Goal: Task Accomplishment & Management: Manage account settings

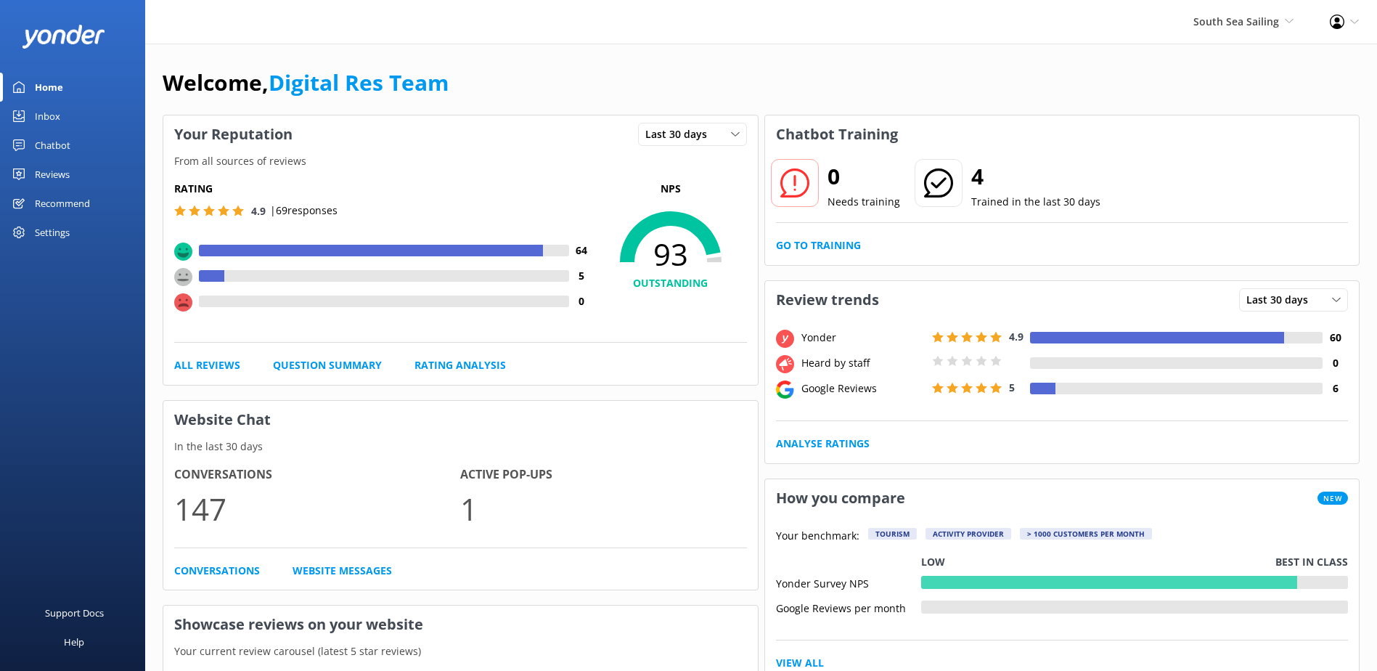
click at [30, 123] on link "Inbox" at bounding box center [72, 116] width 145 height 29
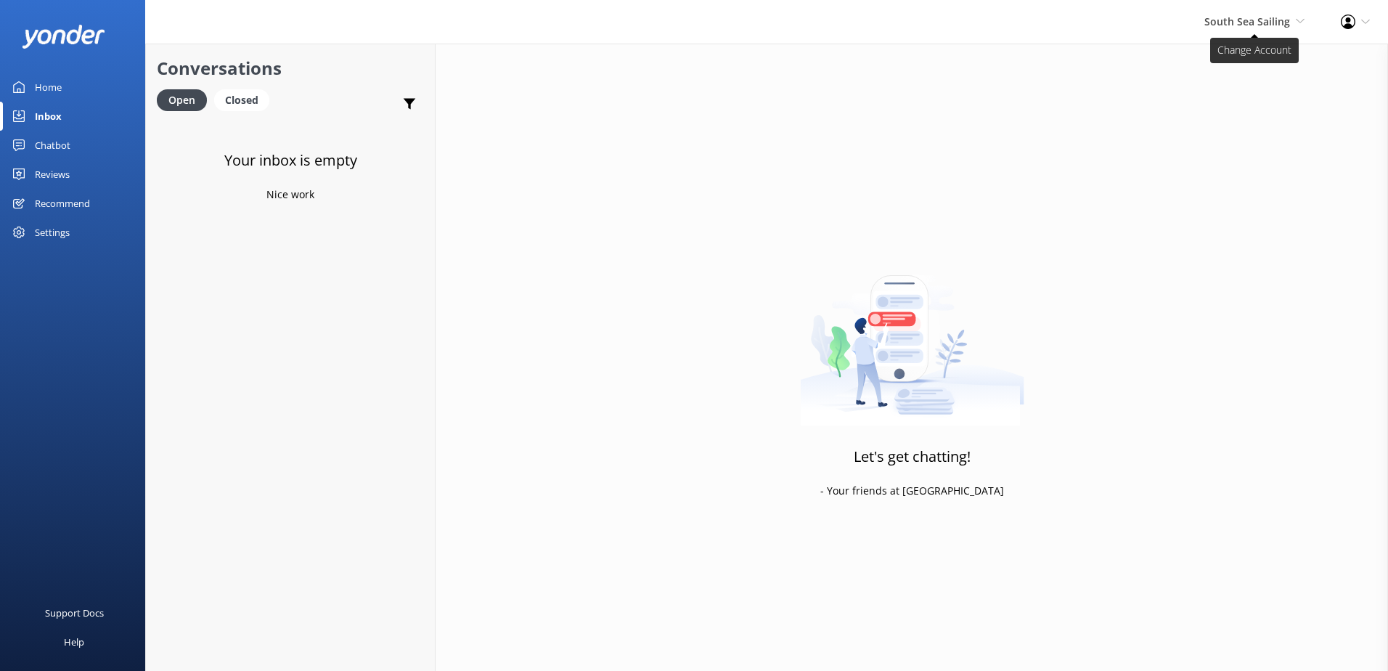
drag, startPoint x: 1277, startPoint y: 15, endPoint x: 1270, endPoint y: 27, distance: 13.7
click at [1277, 15] on span "South Sea Sailing" at bounding box center [1247, 22] width 86 height 14
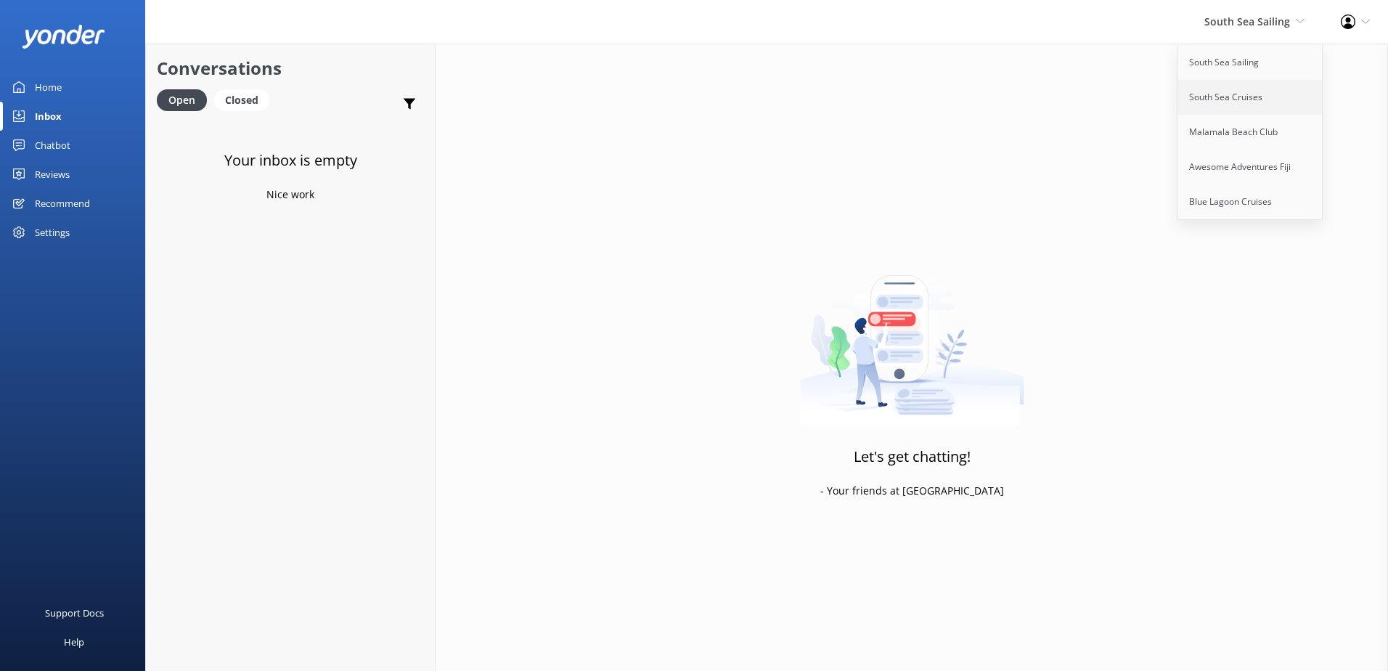
click at [1219, 103] on link "South Sea Cruises" at bounding box center [1250, 97] width 145 height 35
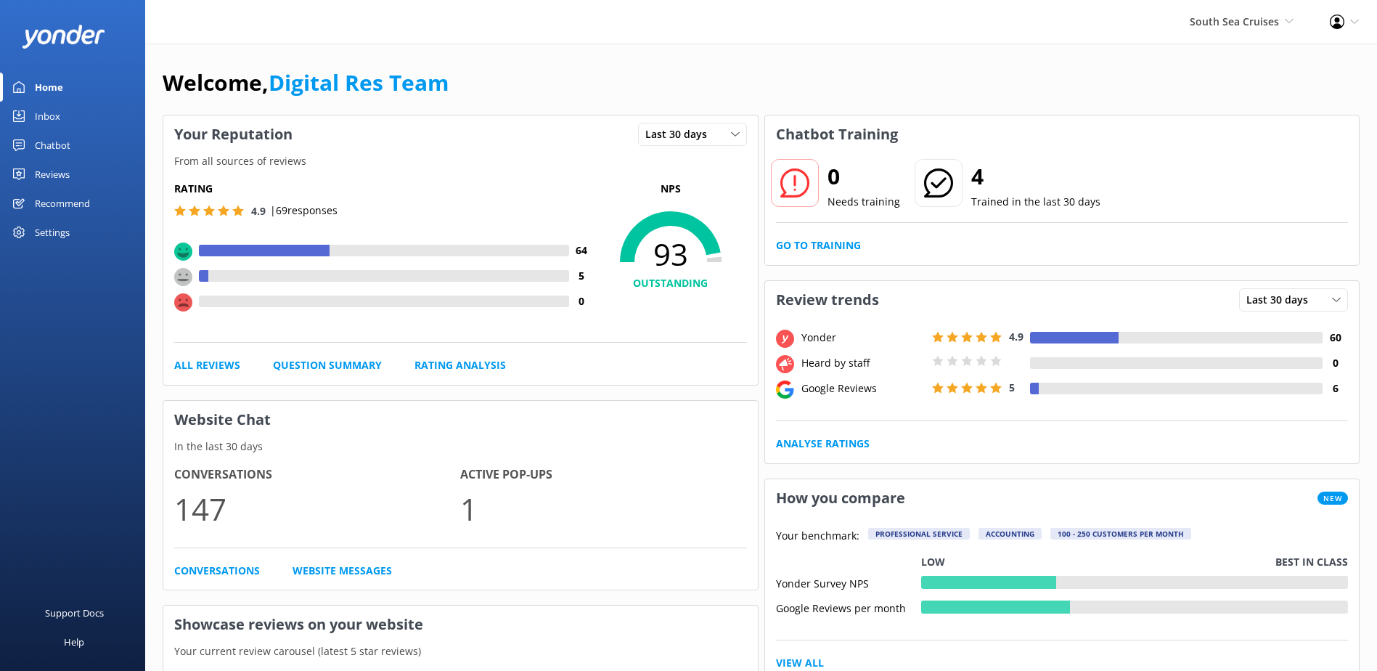
click at [67, 120] on link "Inbox" at bounding box center [72, 116] width 145 height 29
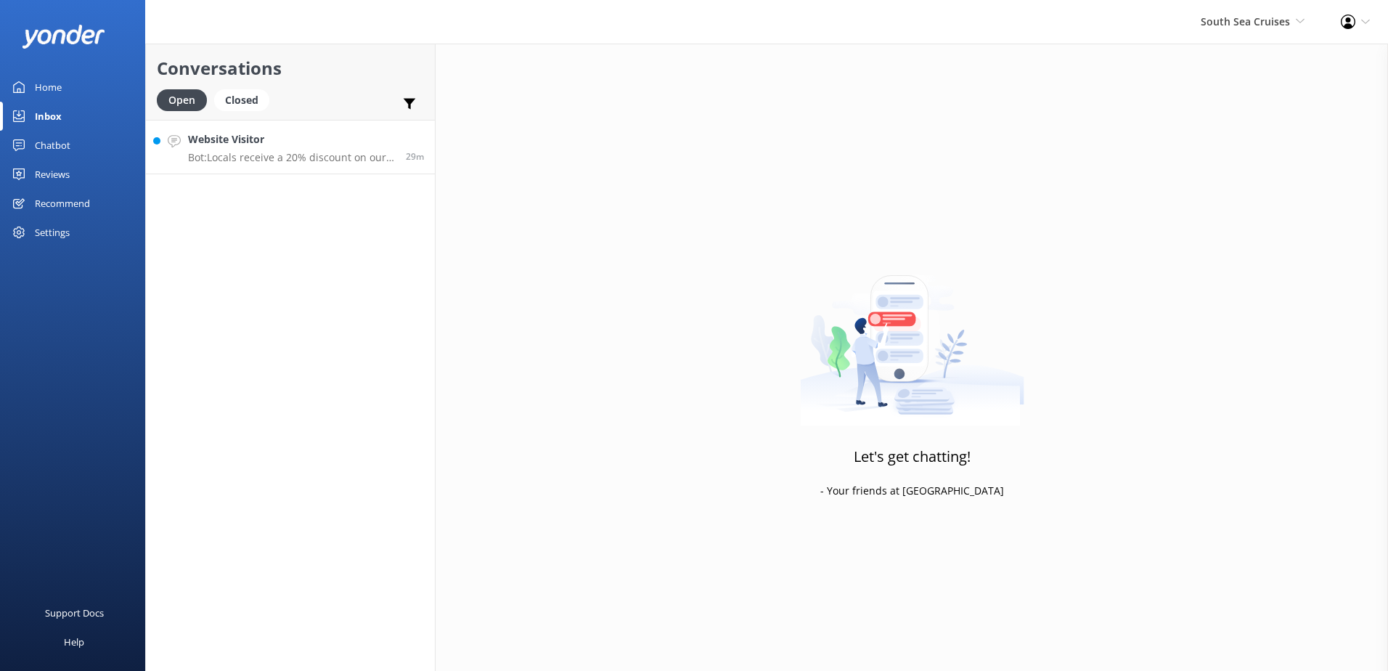
click at [299, 149] on div "Website Visitor Bot: Locals receive a 20% discount on our day tours and resort …" at bounding box center [291, 146] width 207 height 31
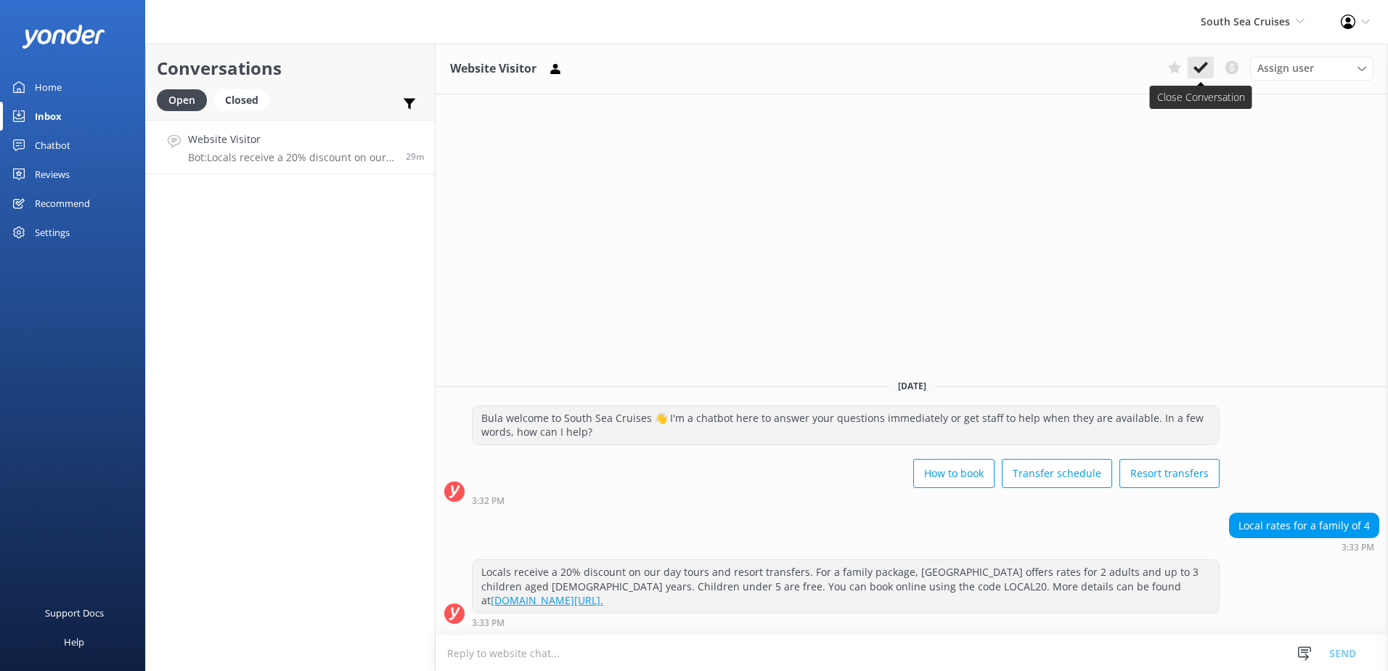
click at [1202, 61] on icon at bounding box center [1200, 67] width 15 height 15
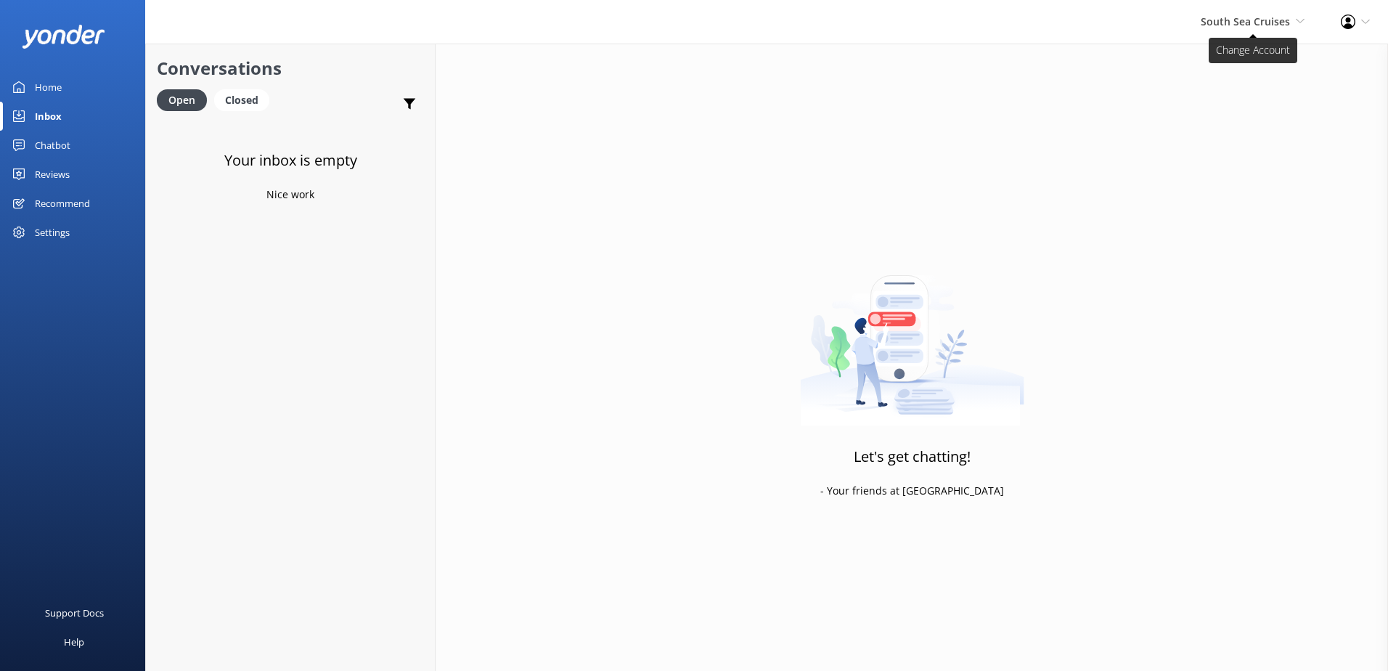
click at [1269, 21] on span "South Sea Cruises" at bounding box center [1244, 22] width 89 height 14
click at [1245, 126] on link "Malamala Beach Club" at bounding box center [1250, 132] width 145 height 35
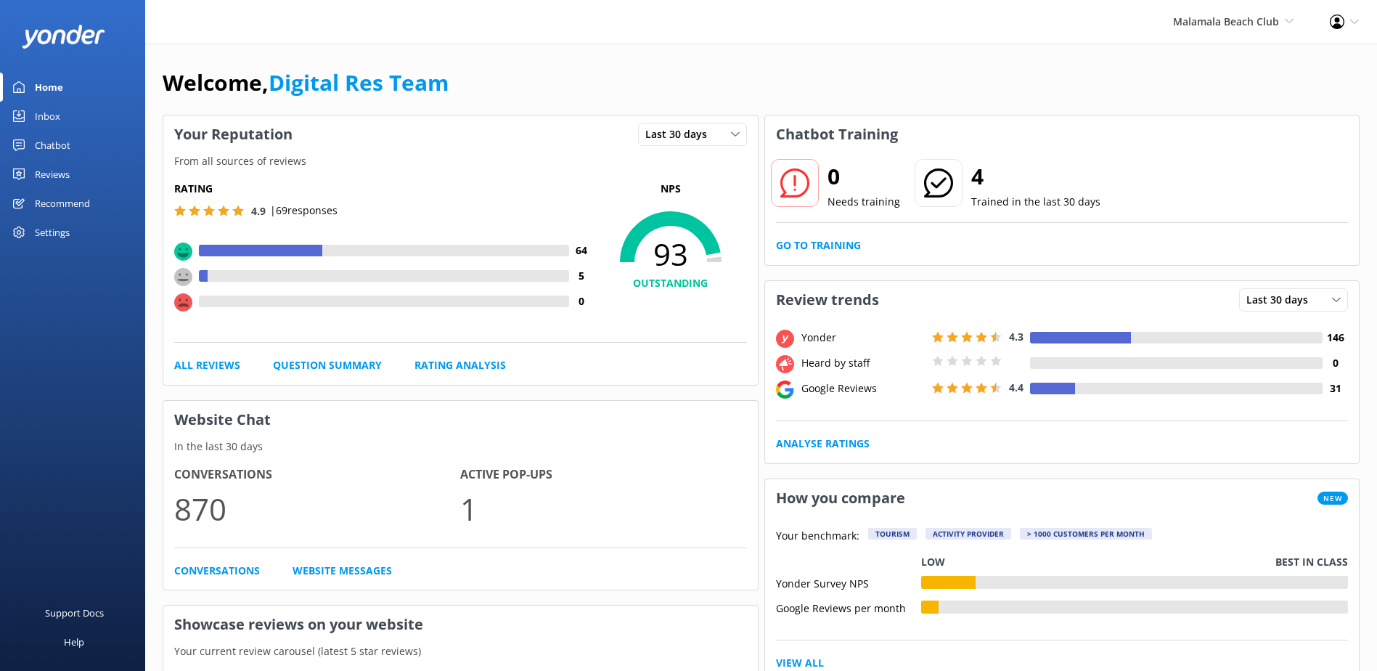
click at [55, 83] on div "Home" at bounding box center [49, 87] width 28 height 29
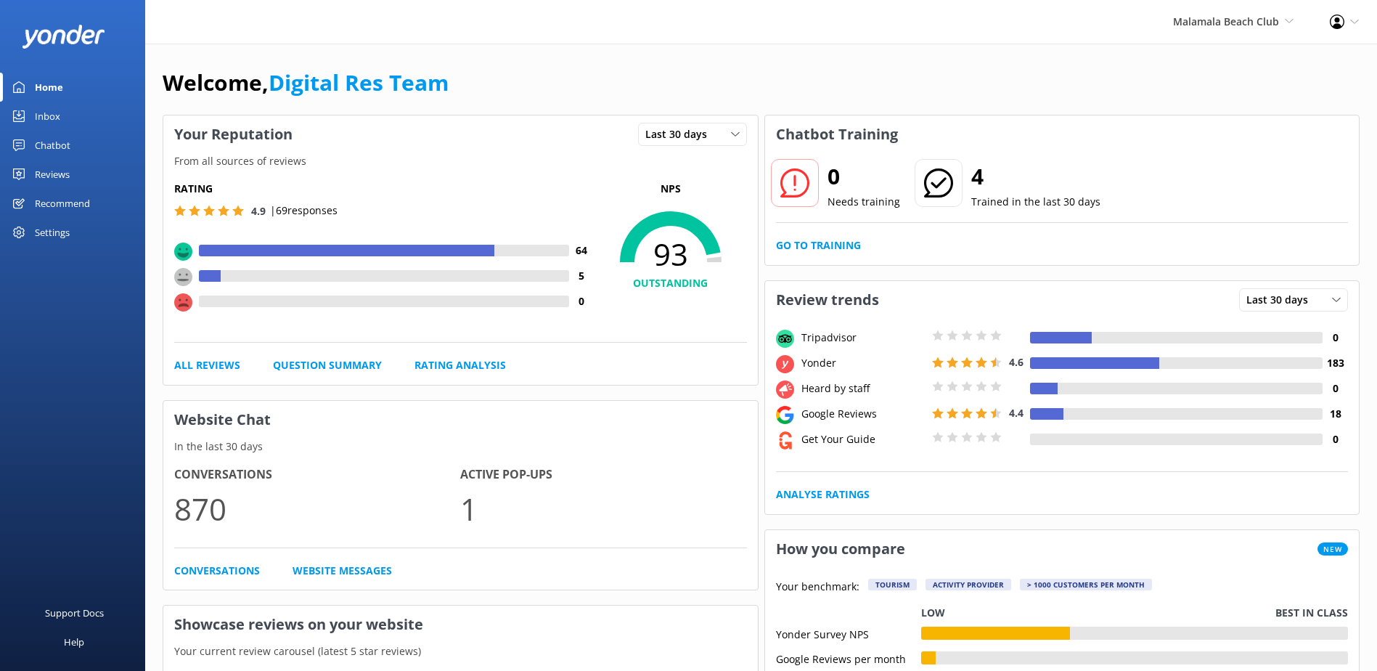
click at [46, 104] on div "Inbox" at bounding box center [47, 116] width 25 height 29
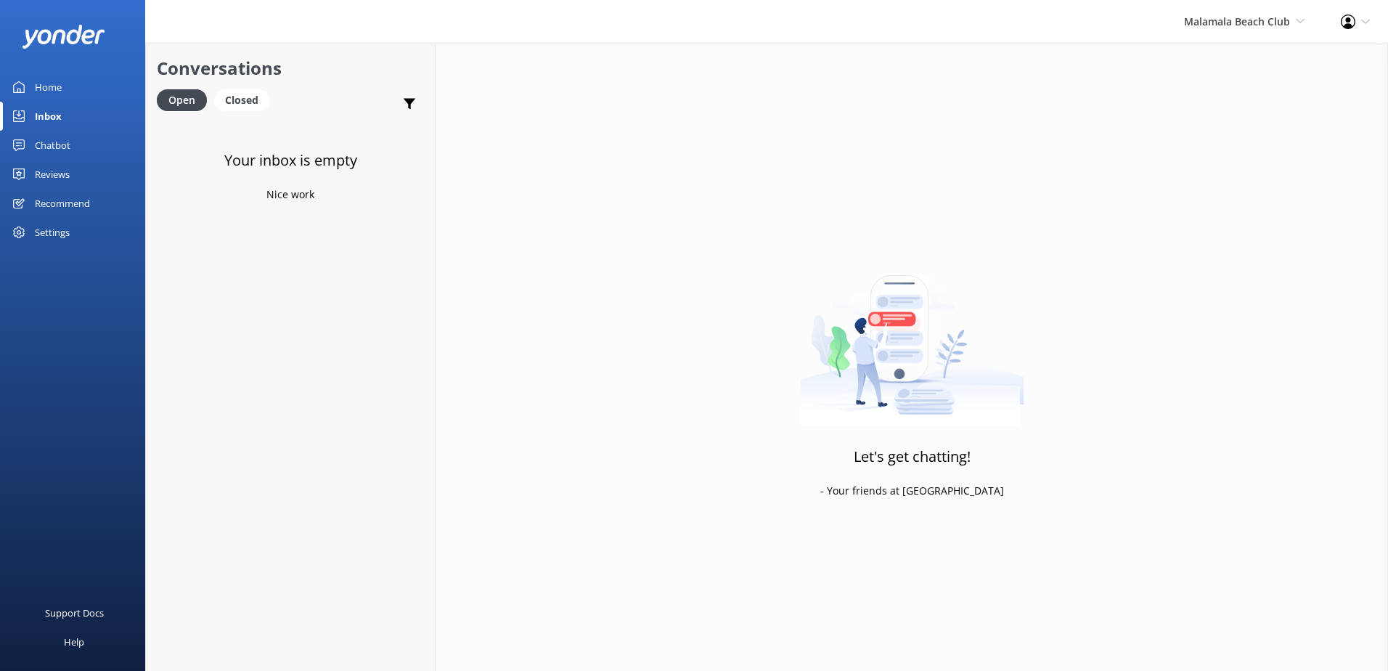
click at [1169, 14] on div "Malamala Beach Club South Sea Sailing South Sea Cruises Malamala Beach Club Awe…" at bounding box center [1243, 22] width 157 height 44
click at [1245, 160] on link "Awesome Adventures Fiji" at bounding box center [1250, 166] width 145 height 35
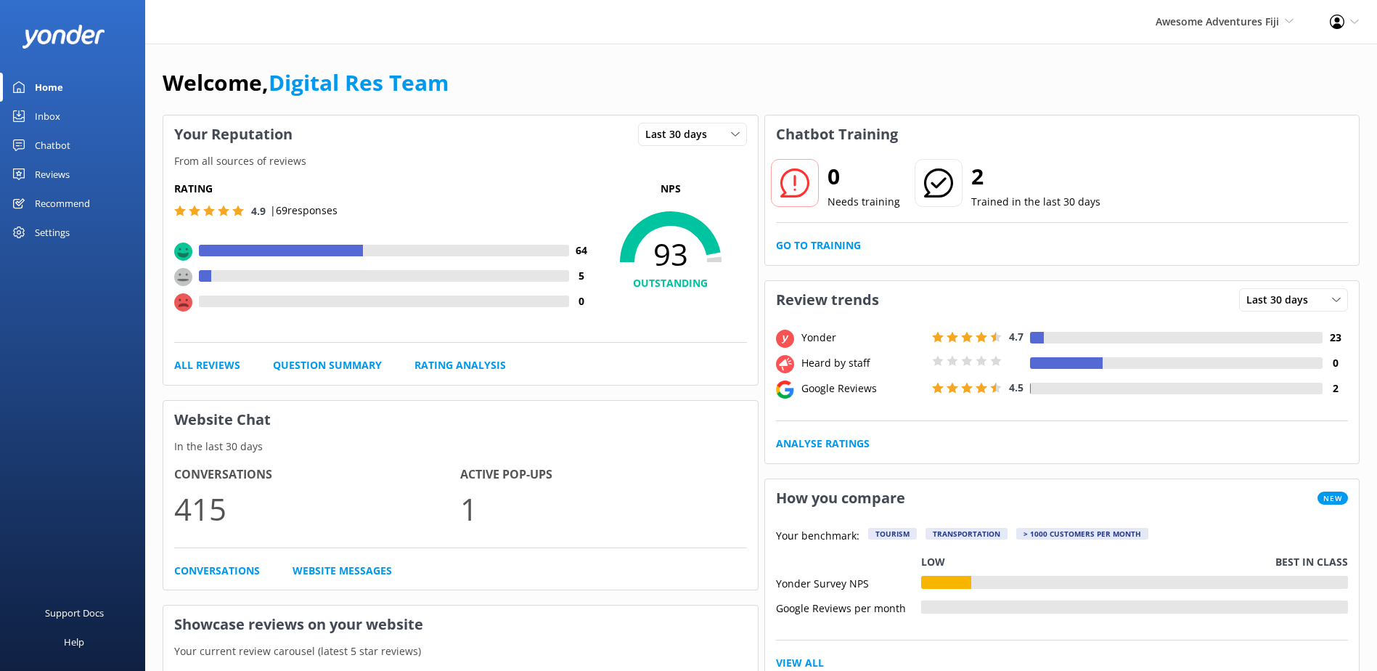
click at [54, 110] on div "Inbox" at bounding box center [47, 116] width 25 height 29
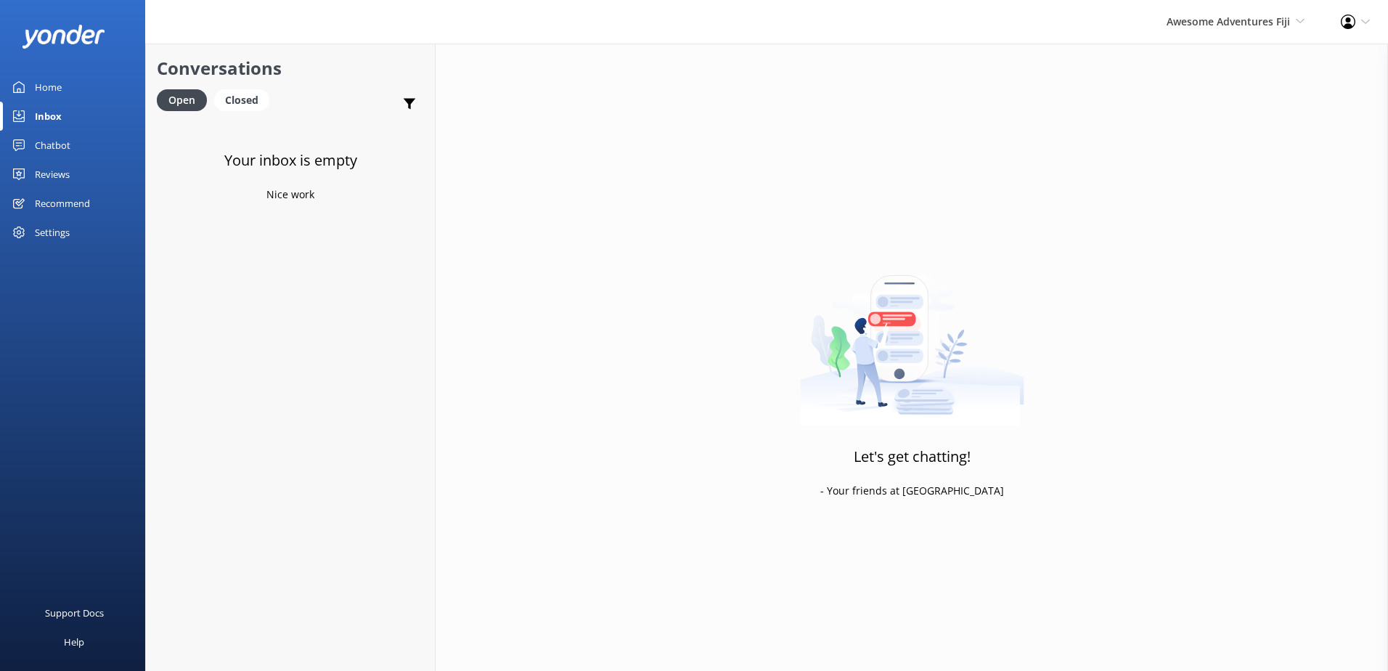
click at [1279, 1] on div "Awesome Adventures Fiji South Sea Sailing South Sea Cruises Malamala Beach Club…" at bounding box center [1235, 22] width 174 height 44
click at [1240, 187] on link "Blue Lagoon Cruises" at bounding box center [1250, 201] width 145 height 35
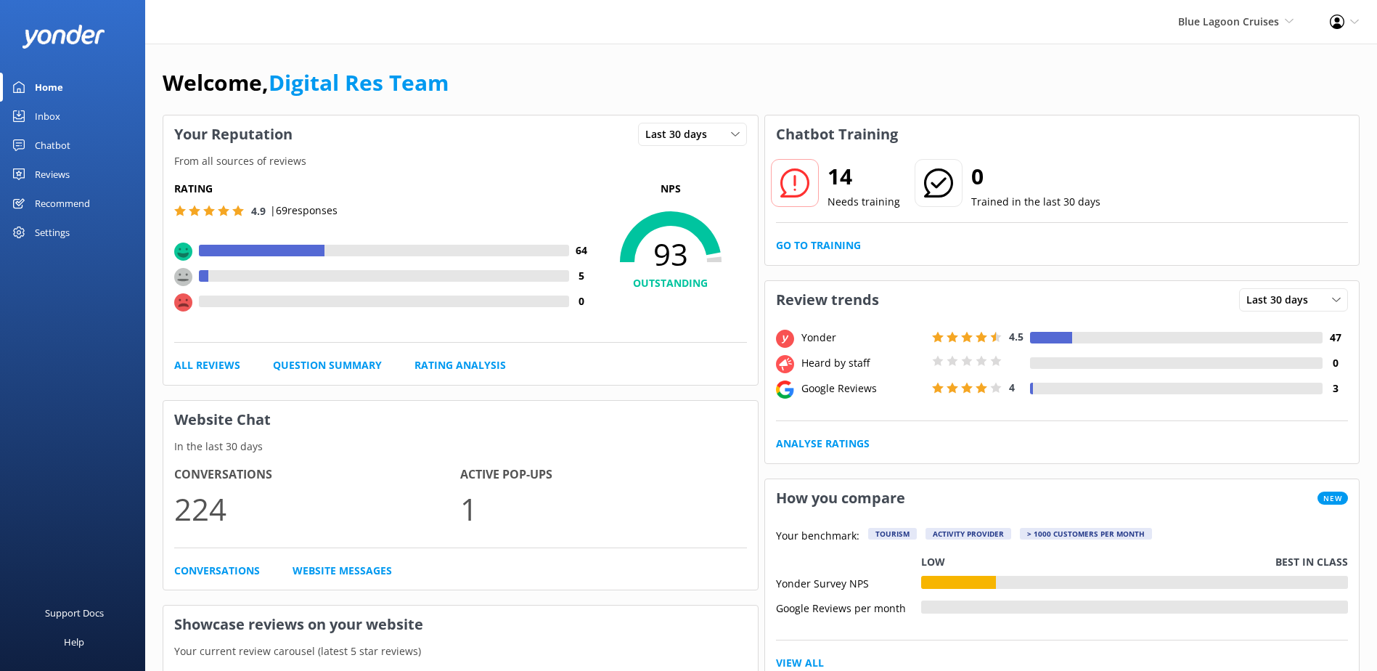
click at [59, 103] on div "Inbox" at bounding box center [47, 116] width 25 height 29
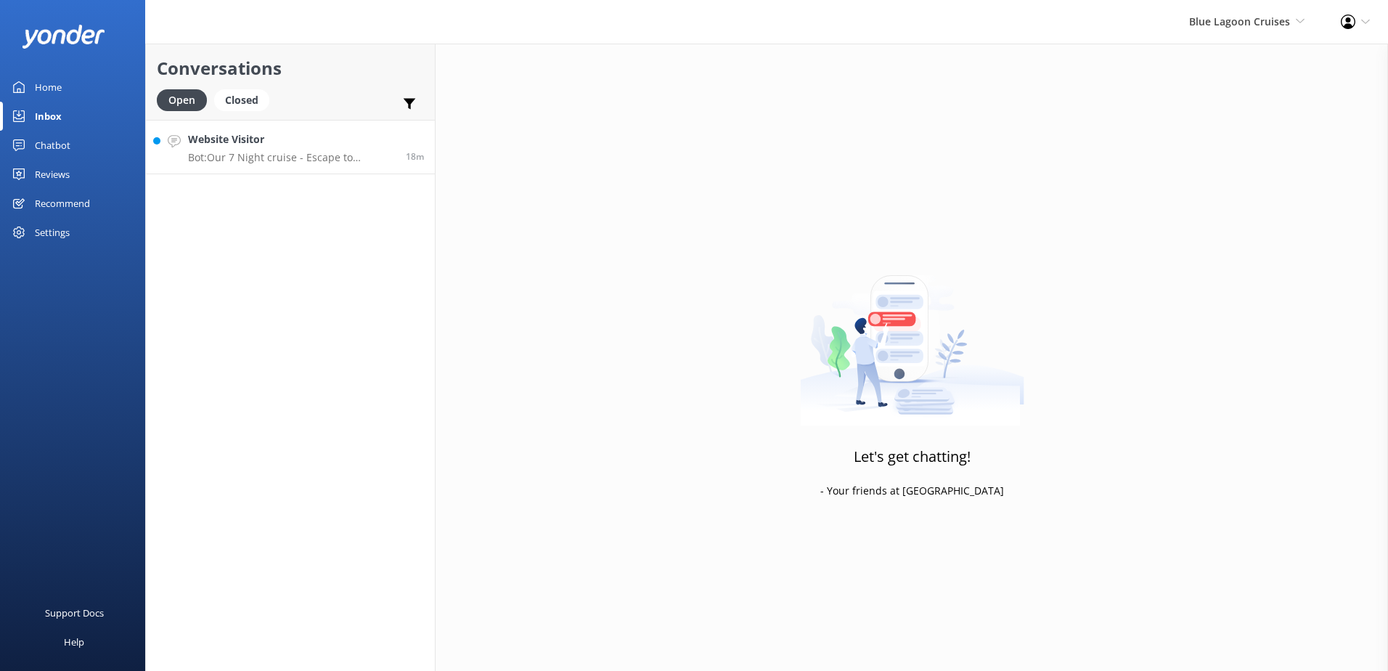
click at [313, 155] on p "Bot: Our 7 Night cruise - Escape to Paradise Cruise - is easily the most popula…" at bounding box center [291, 157] width 207 height 13
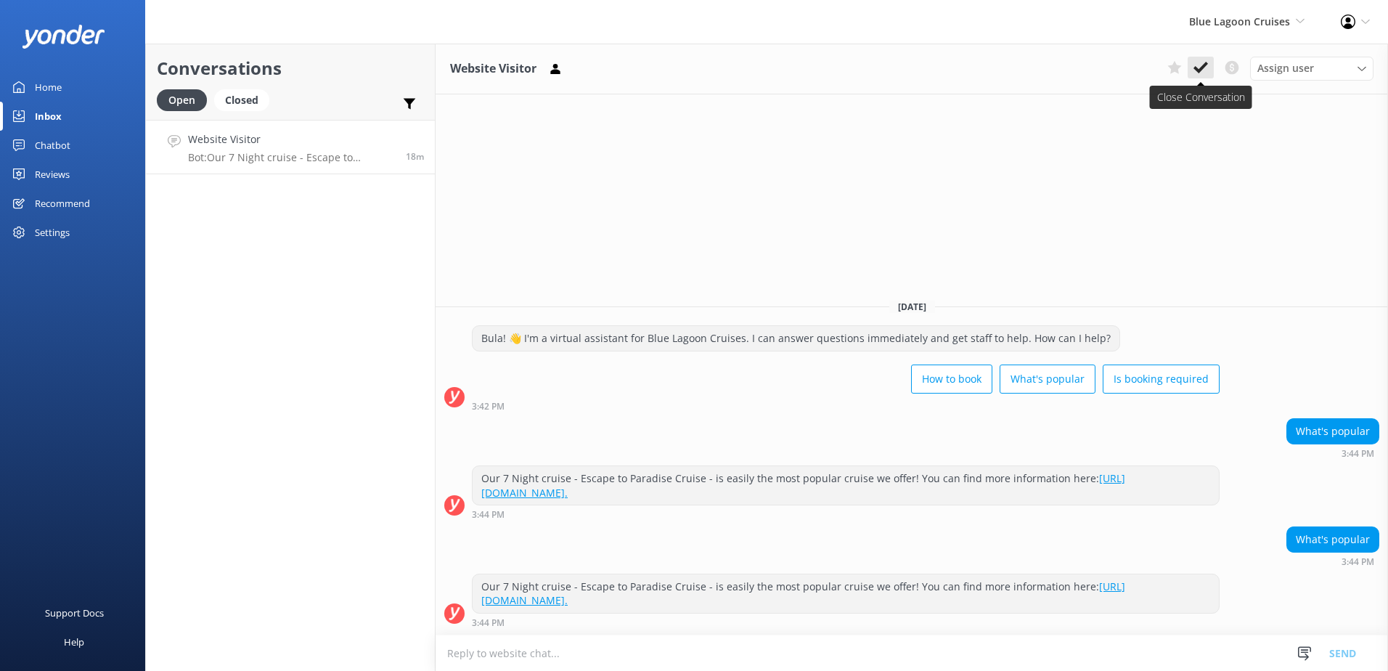
click at [1210, 68] on button at bounding box center [1200, 68] width 26 height 22
